Goal: Transaction & Acquisition: Purchase product/service

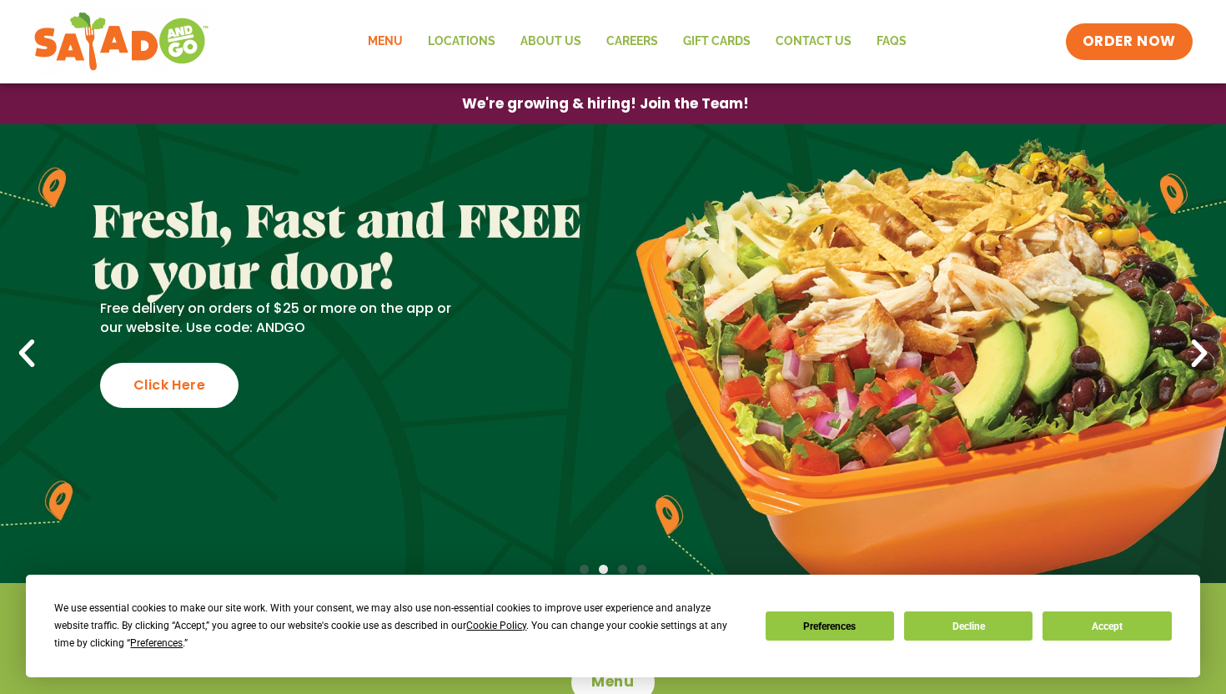
click at [379, 32] on link "Menu" at bounding box center [385, 42] width 60 height 38
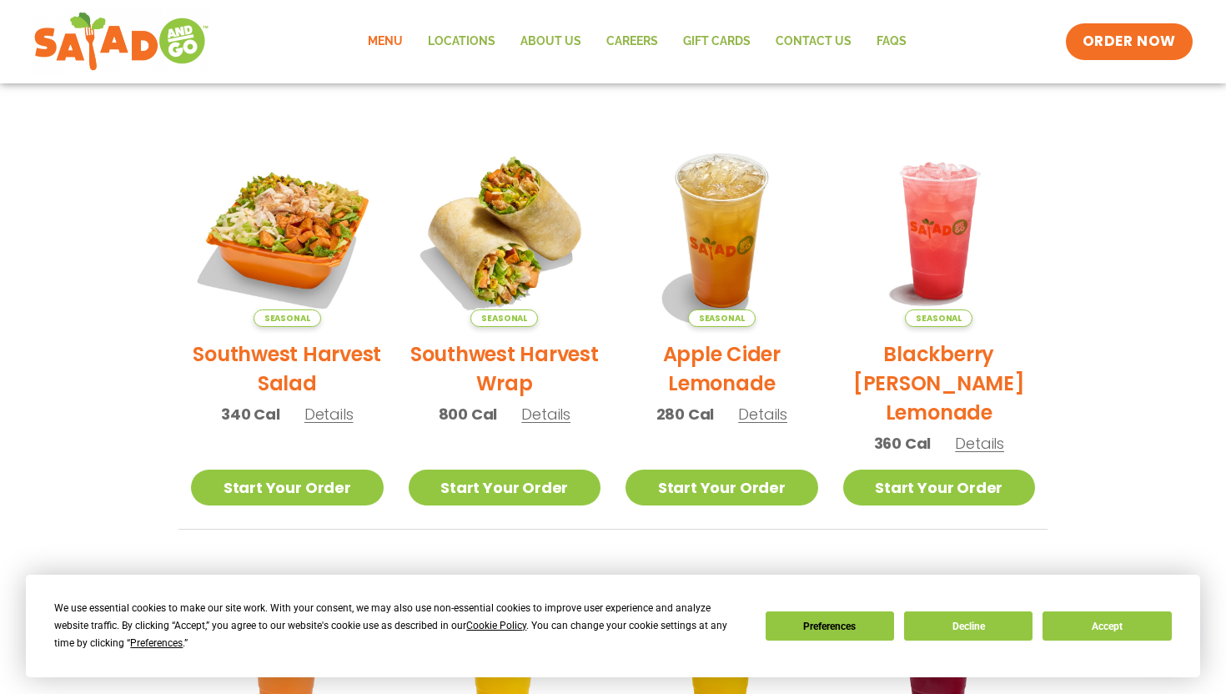
scroll to position [355, 0]
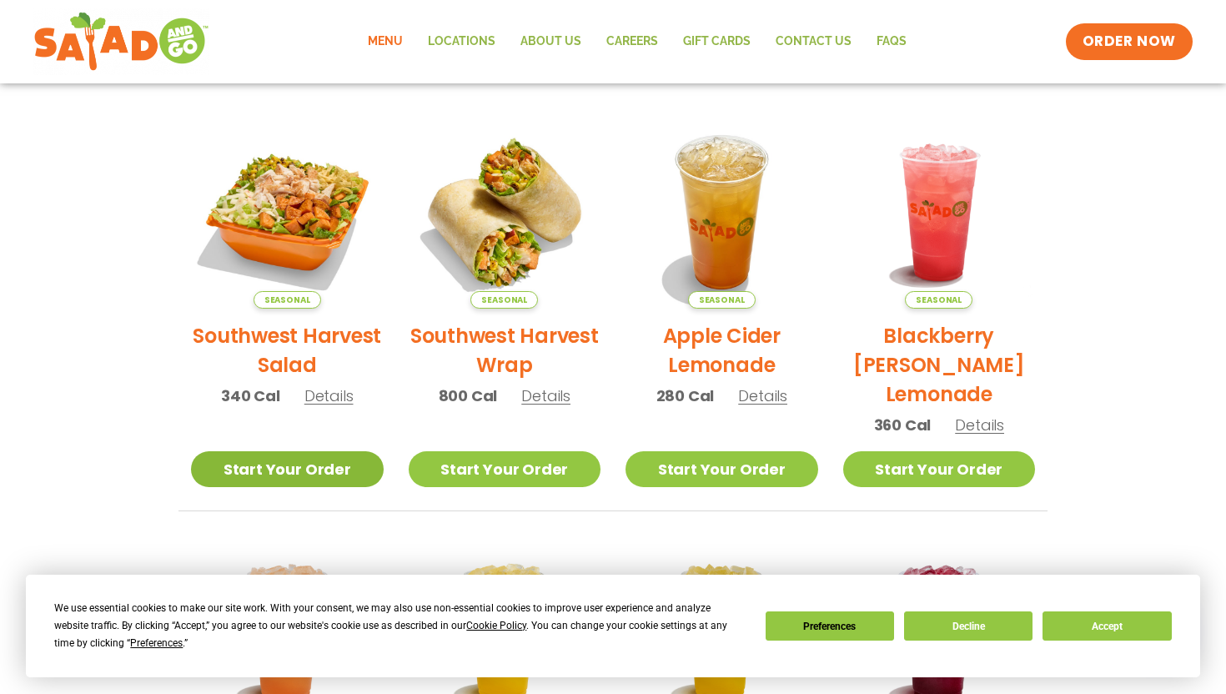
click at [339, 481] on link "Start Your Order" at bounding box center [287, 469] width 193 height 36
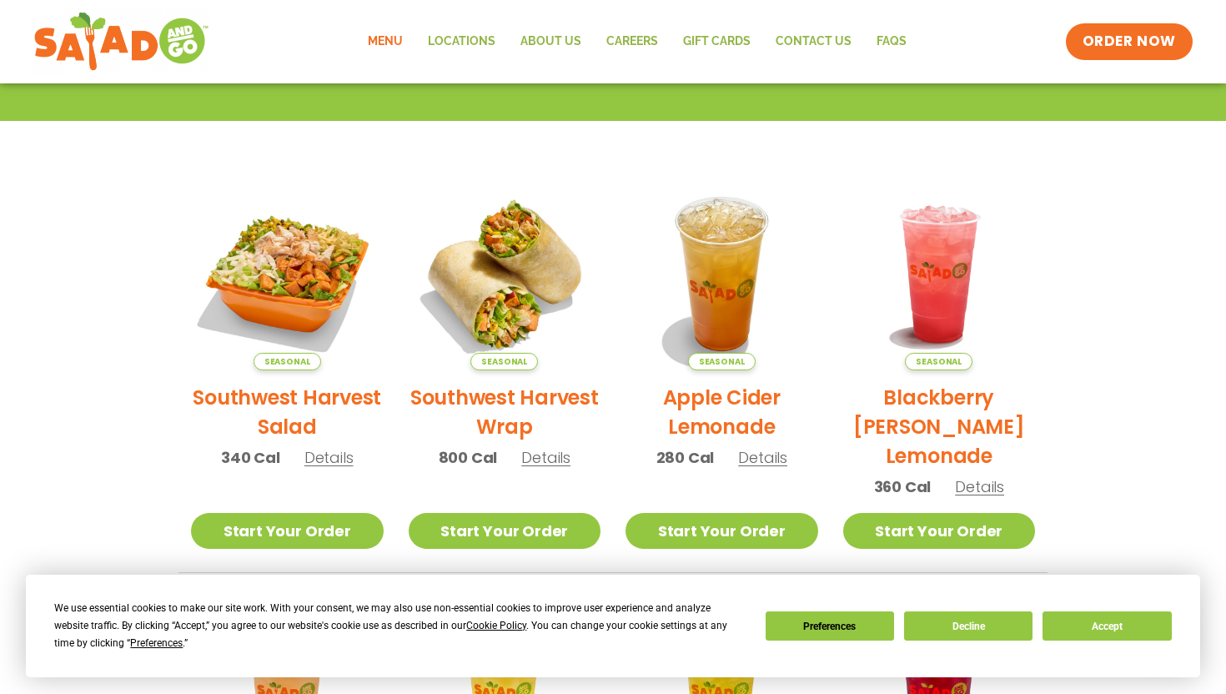
scroll to position [298, 0]
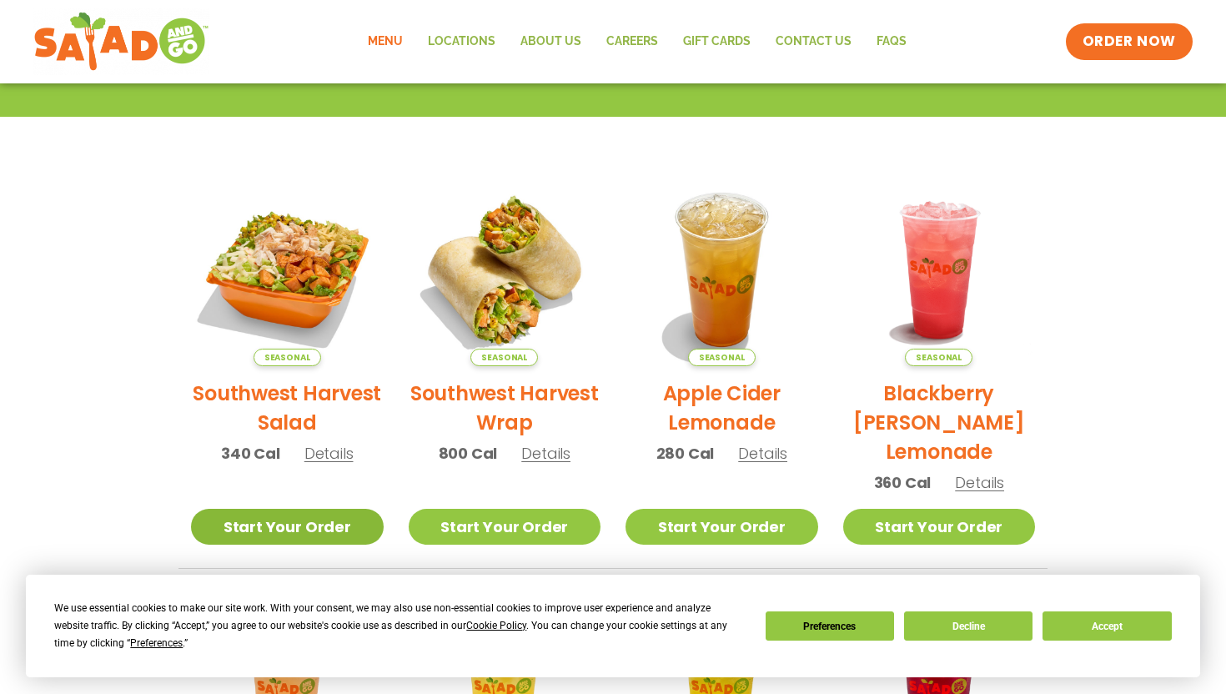
click at [362, 520] on link "Start Your Order" at bounding box center [287, 527] width 193 height 36
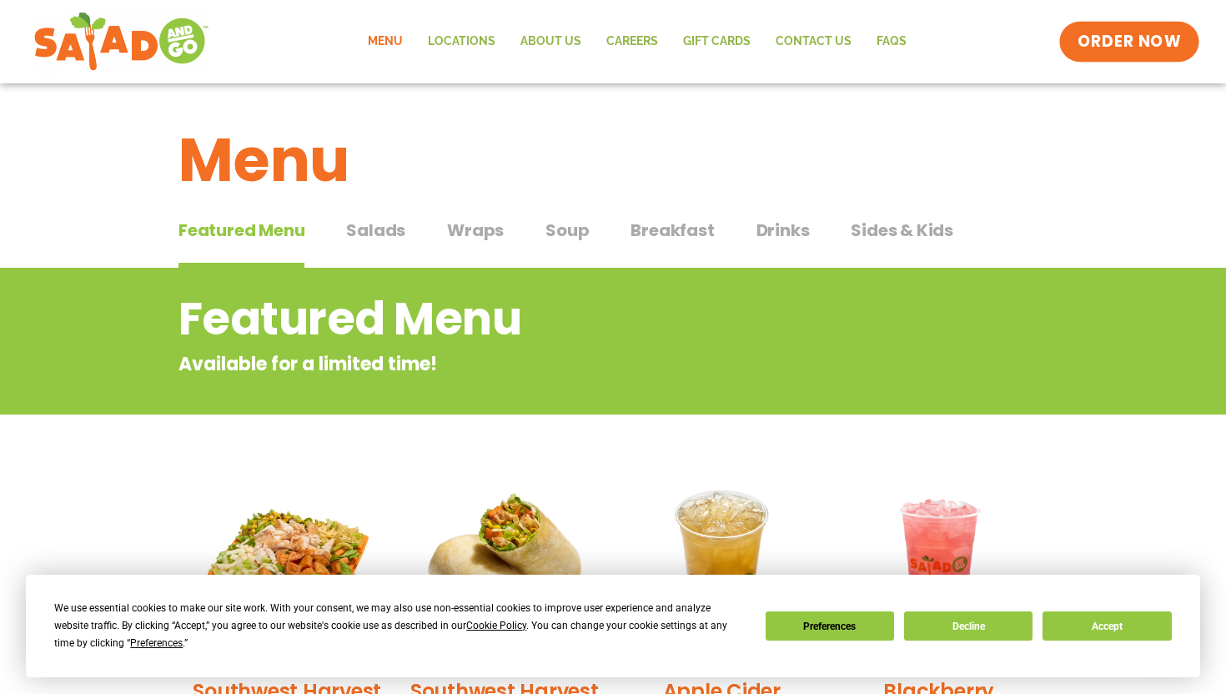
click at [1123, 42] on span "ORDER NOW" at bounding box center [1129, 42] width 103 height 22
